Goal: Information Seeking & Learning: Learn about a topic

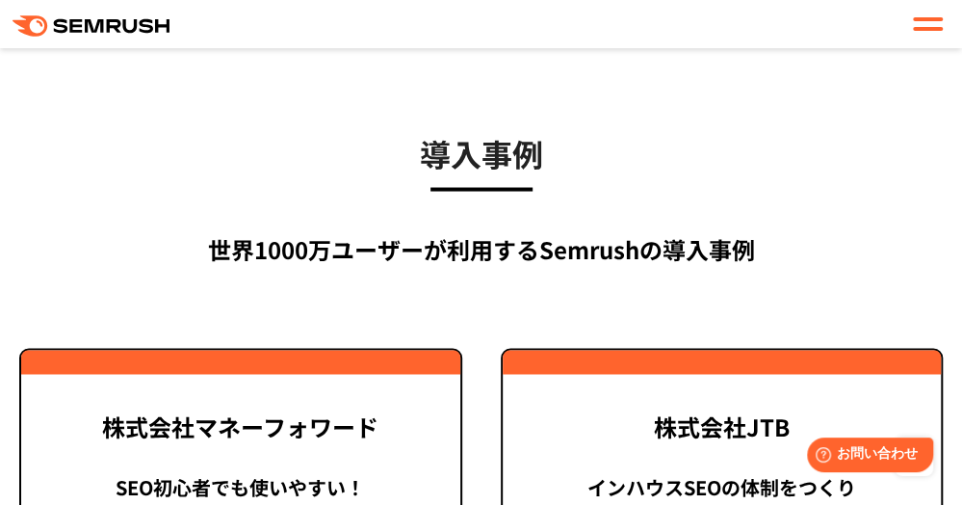
scroll to position [4263, 0]
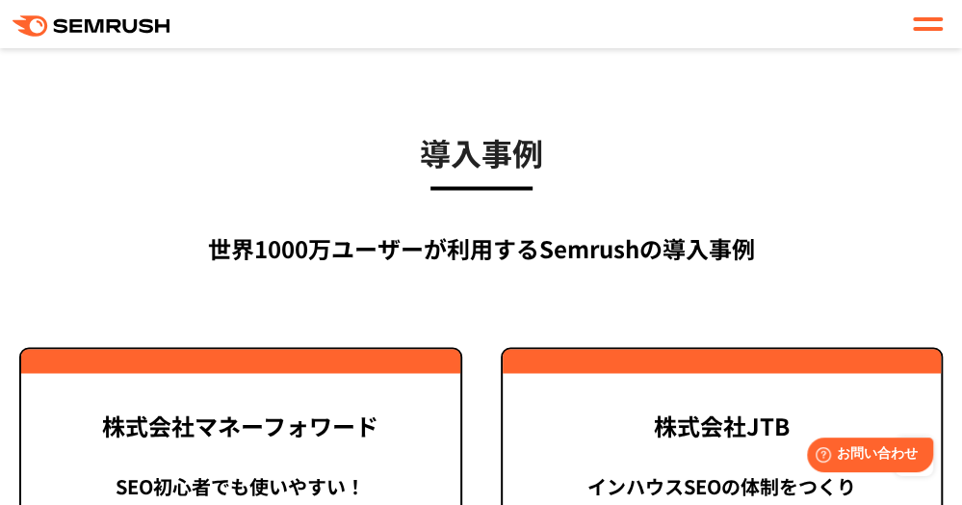
drag, startPoint x: 0, startPoint y: 0, endPoint x: 568, endPoint y: 238, distance: 615.9
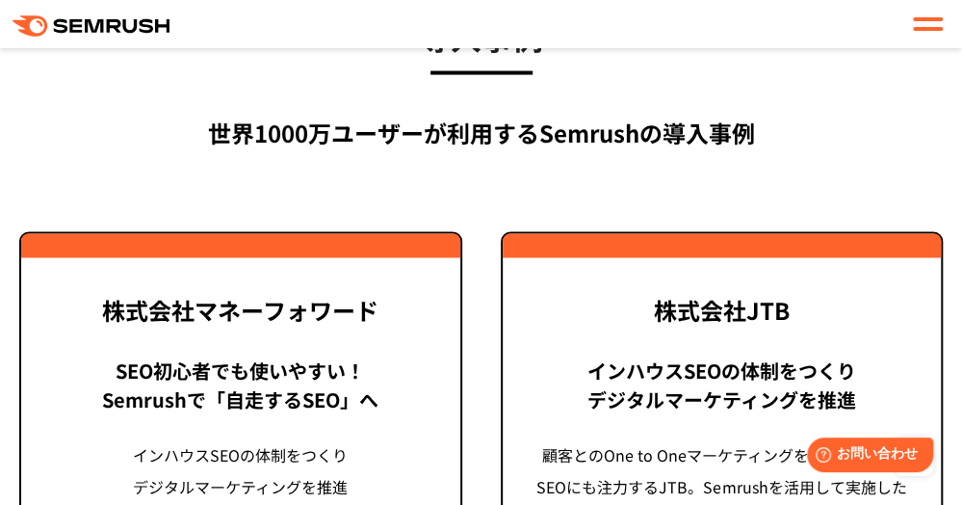
scroll to position [4379, 0]
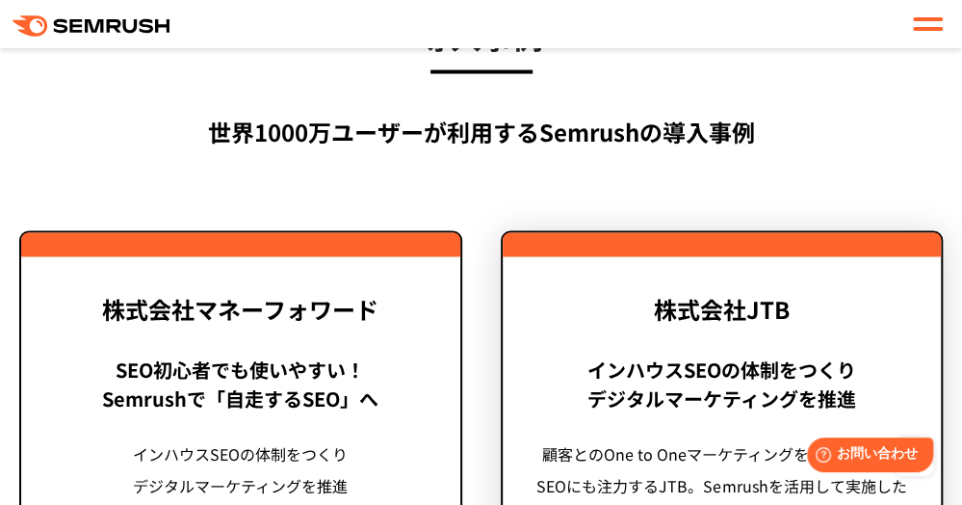
drag, startPoint x: 568, startPoint y: 238, endPoint x: 503, endPoint y: 273, distance: 74.5
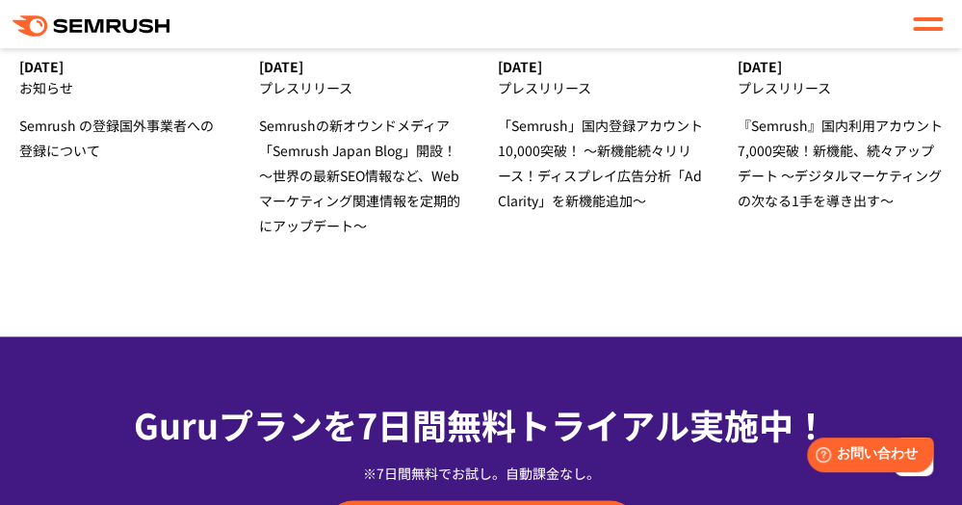
scroll to position [6737, 0]
